Goal: Navigation & Orientation: Find specific page/section

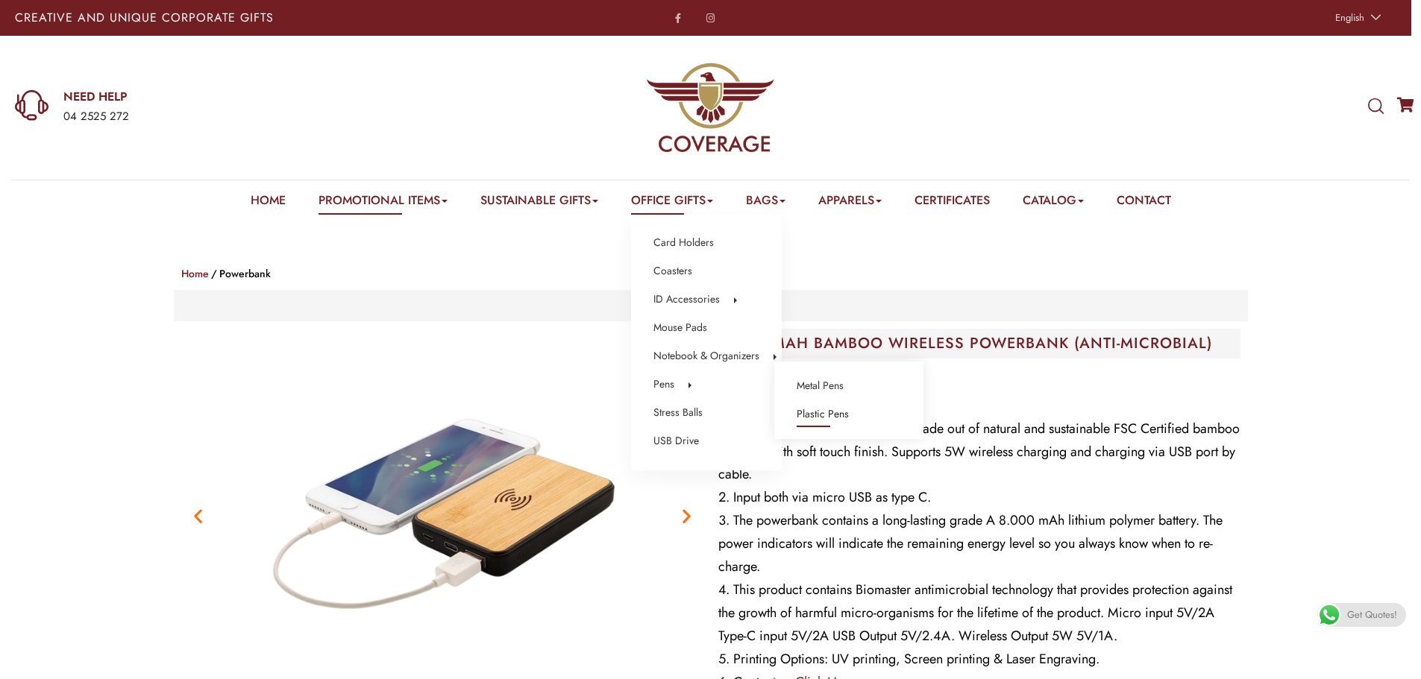
click at [802, 413] on link "Plastic Pens" at bounding box center [823, 414] width 52 height 19
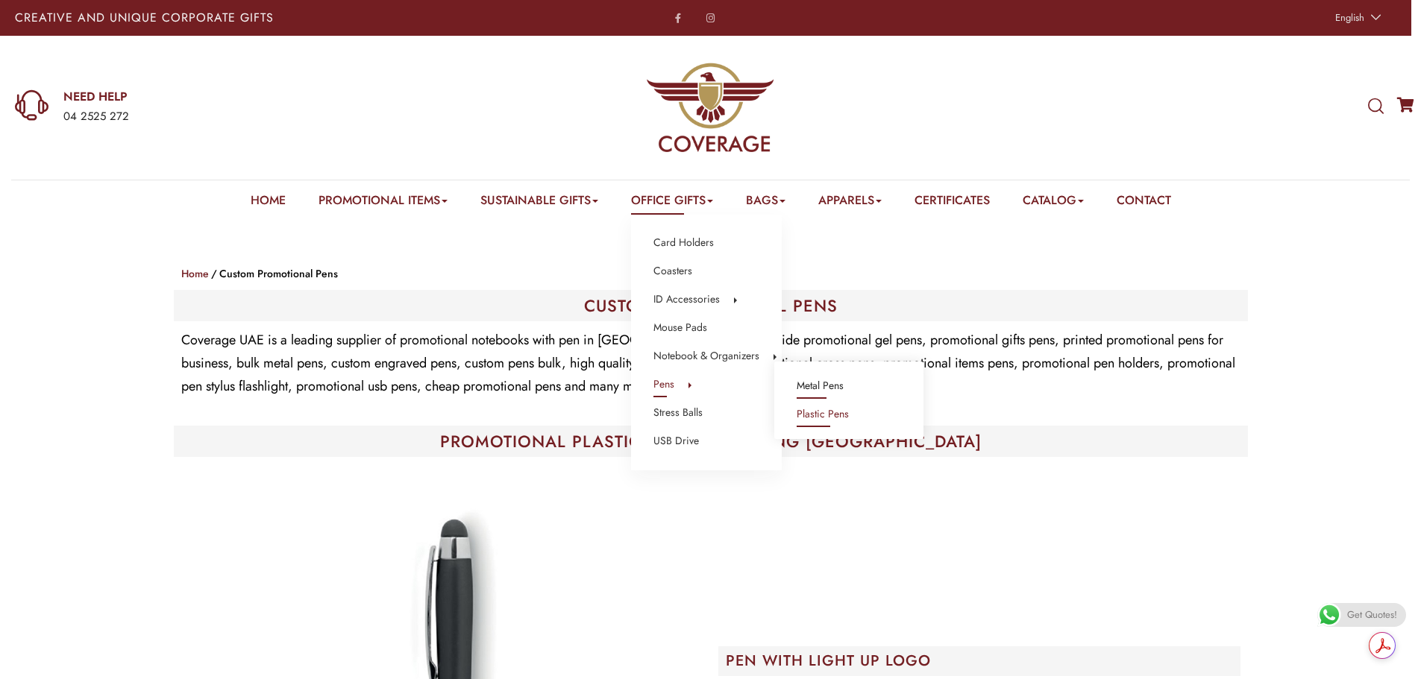
click at [815, 387] on link "Metal Pens" at bounding box center [820, 386] width 47 height 19
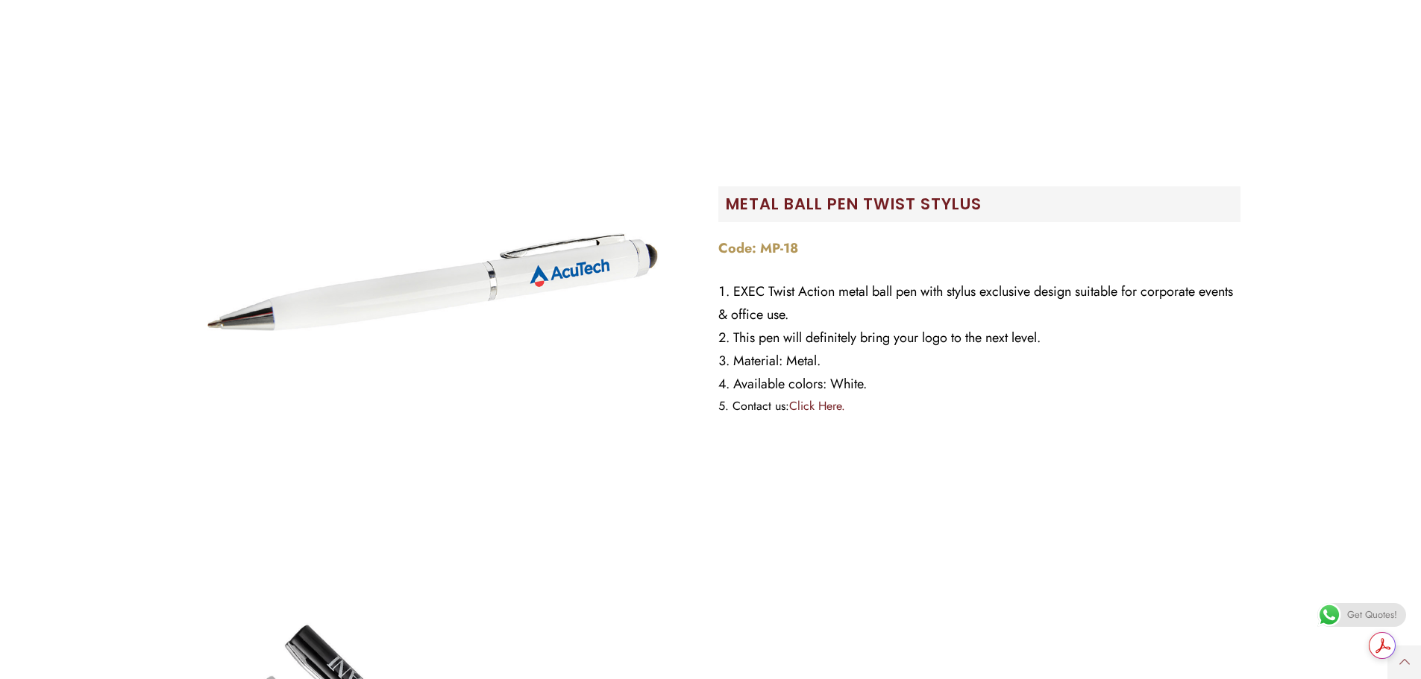
scroll to position [9544, 0]
